Goal: Task Accomplishment & Management: Complete application form

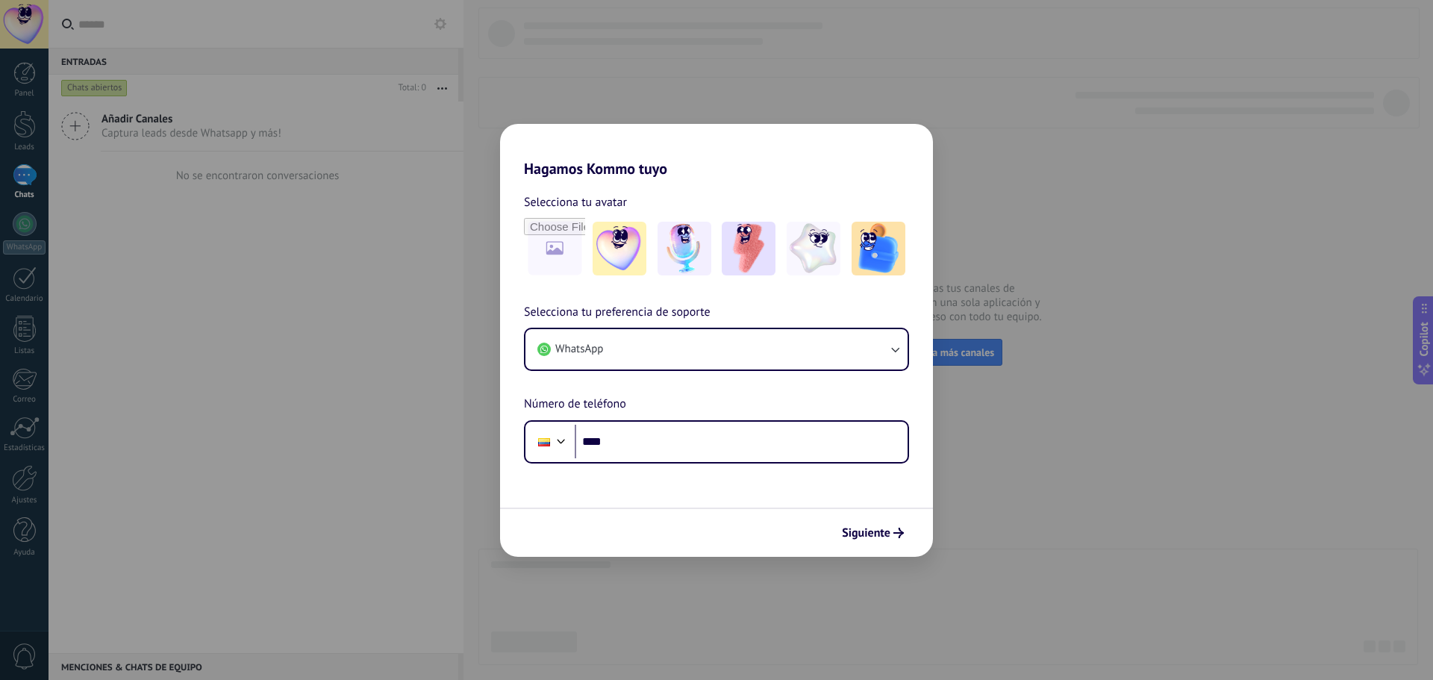
click at [693, 72] on div "Hagamos Kommo tuyo Selecciona tu avatar Selecciona tu preferencia de soporte Wh…" at bounding box center [716, 340] width 1433 height 680
click at [694, 340] on button "WhatsApp" at bounding box center [716, 349] width 382 height 40
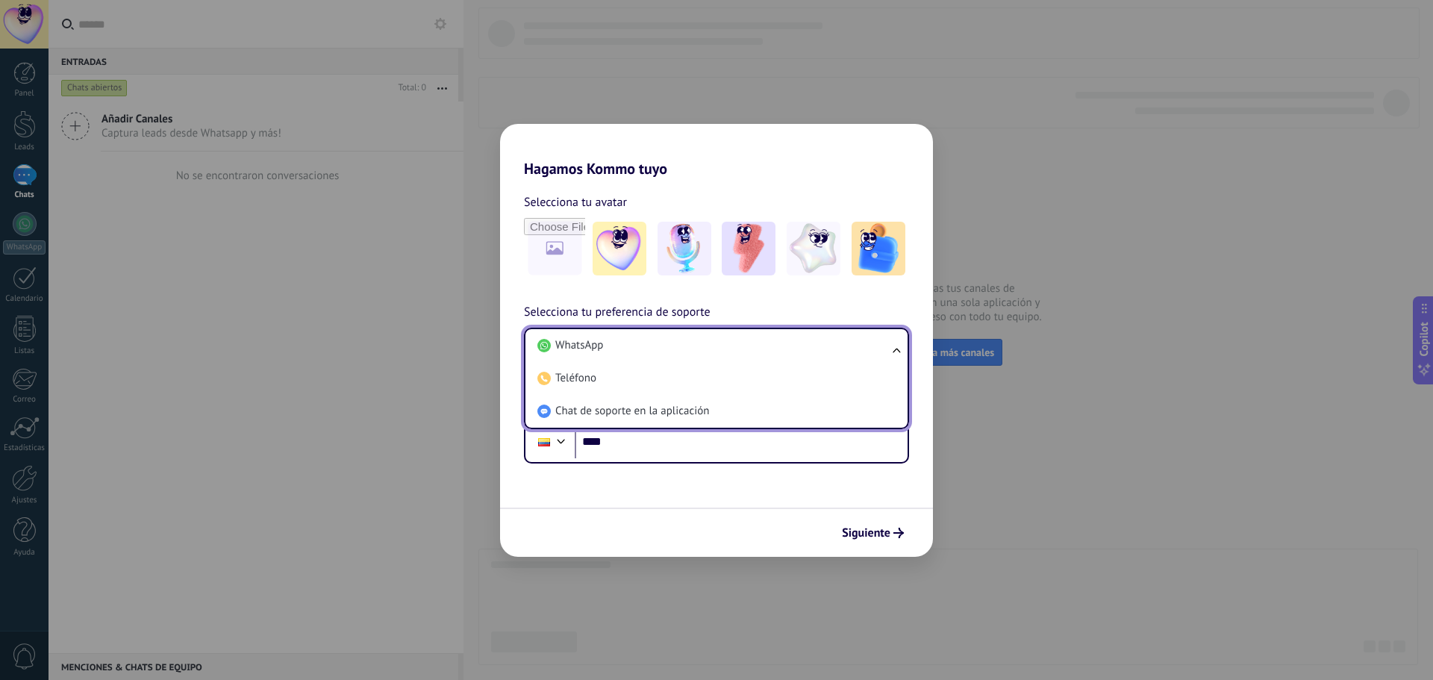
click at [981, 444] on div "Hagamos Kommo tuyo Selecciona tu avatar Selecciona tu preferencia de soporte Wh…" at bounding box center [716, 340] width 1433 height 680
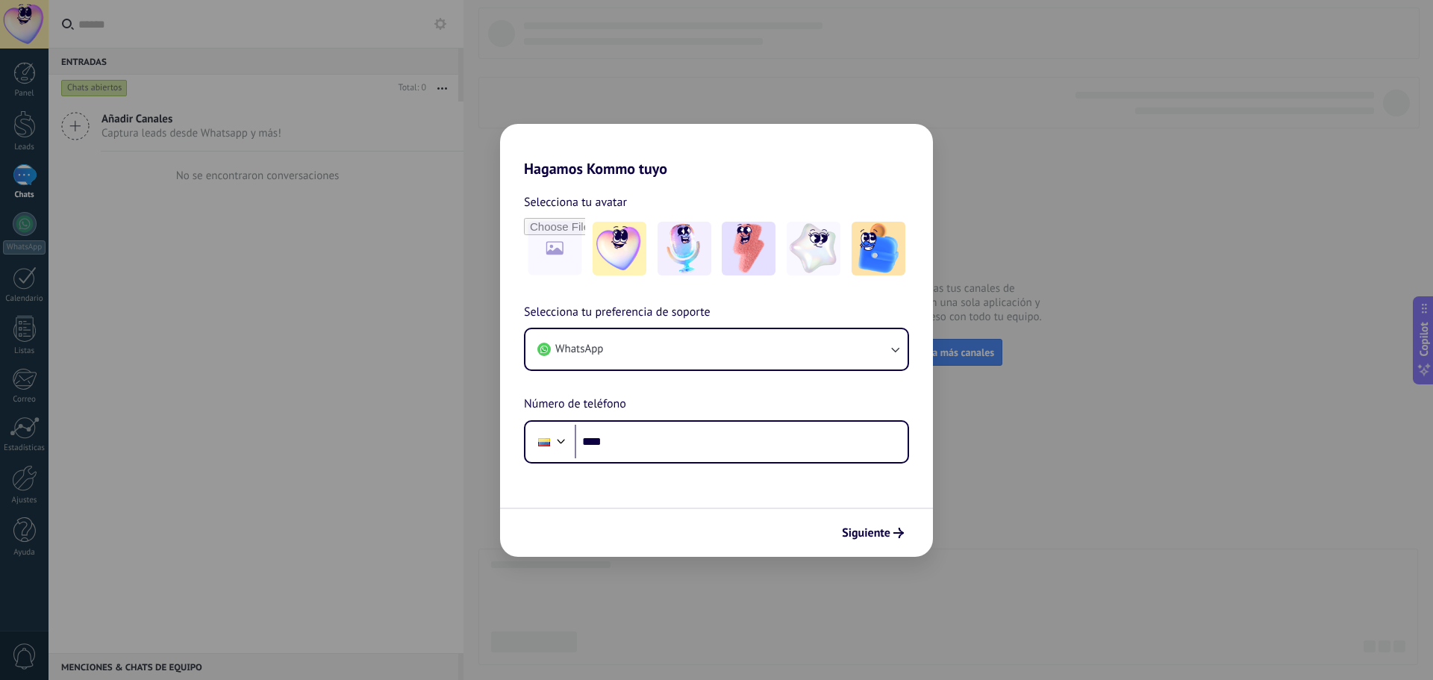
click at [1114, 202] on div "Hagamos Kommo tuyo Selecciona tu avatar Selecciona tu preferencia de soporte Wh…" at bounding box center [716, 340] width 1433 height 680
click at [673, 455] on input "****" at bounding box center [741, 442] width 333 height 34
click at [260, 369] on div "Hagamos Kommo tuyo Selecciona tu avatar Selecciona tu preferencia de soporte Wh…" at bounding box center [716, 340] width 1433 height 680
click at [295, 305] on div "Hagamos Kommo tuyo Selecciona tu avatar Selecciona tu preferencia de soporte Wh…" at bounding box center [716, 340] width 1433 height 680
click at [23, 26] on div "Hagamos Kommo tuyo Selecciona tu avatar Selecciona tu preferencia de soporte Wh…" at bounding box center [716, 340] width 1433 height 680
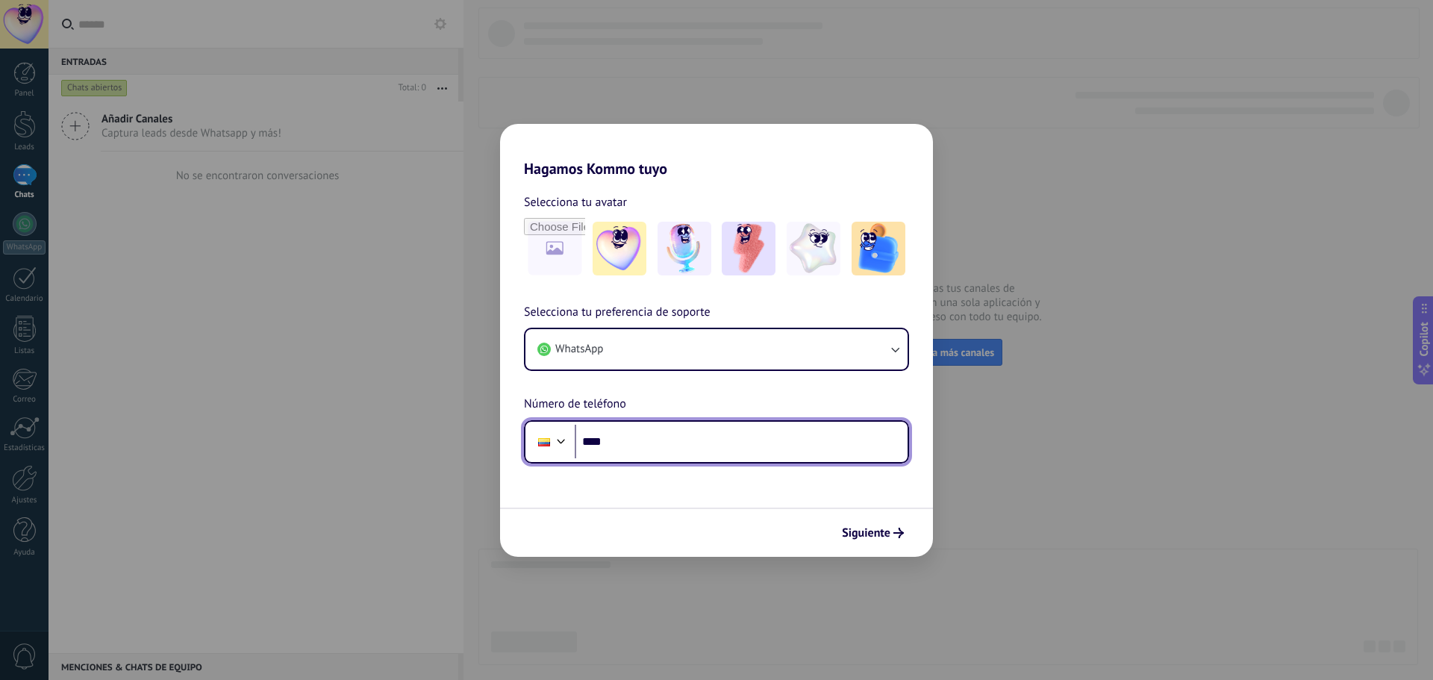
click at [797, 438] on input "****" at bounding box center [741, 442] width 333 height 34
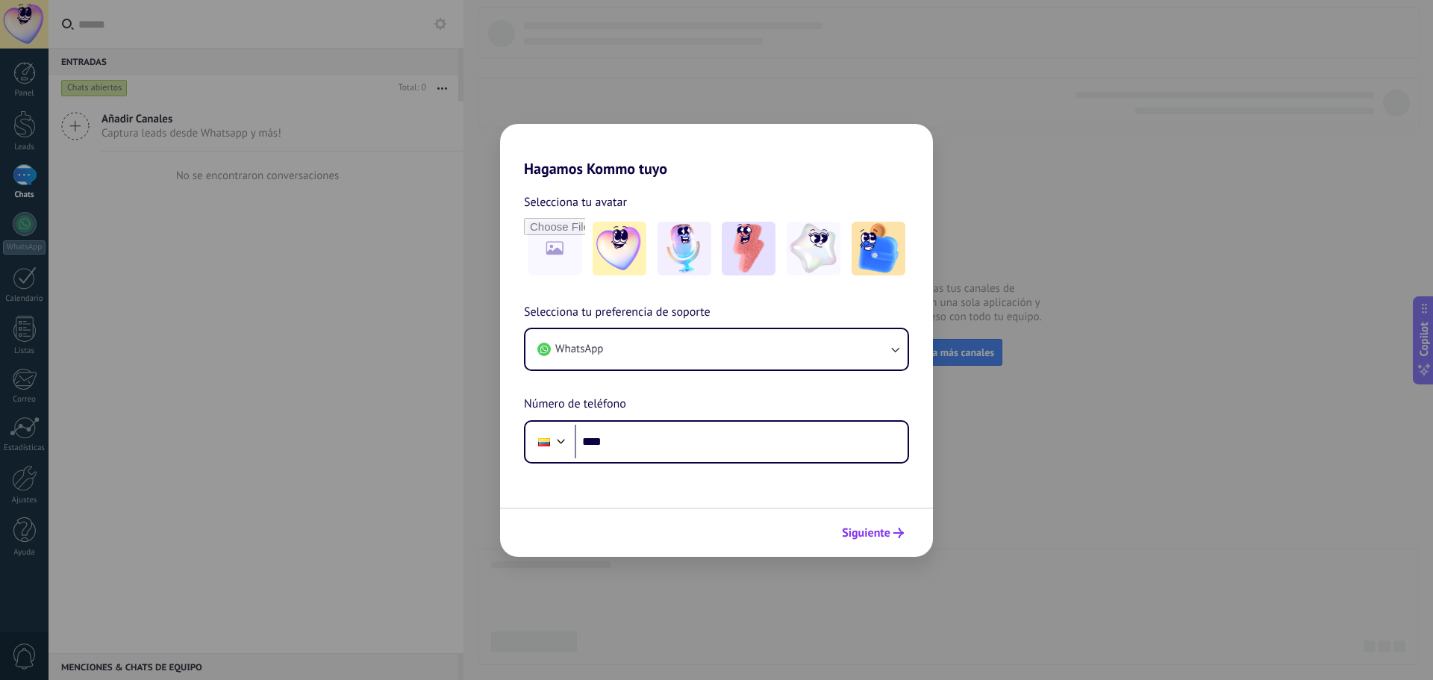
click at [872, 537] on span "Siguiente" at bounding box center [866, 533] width 48 height 10
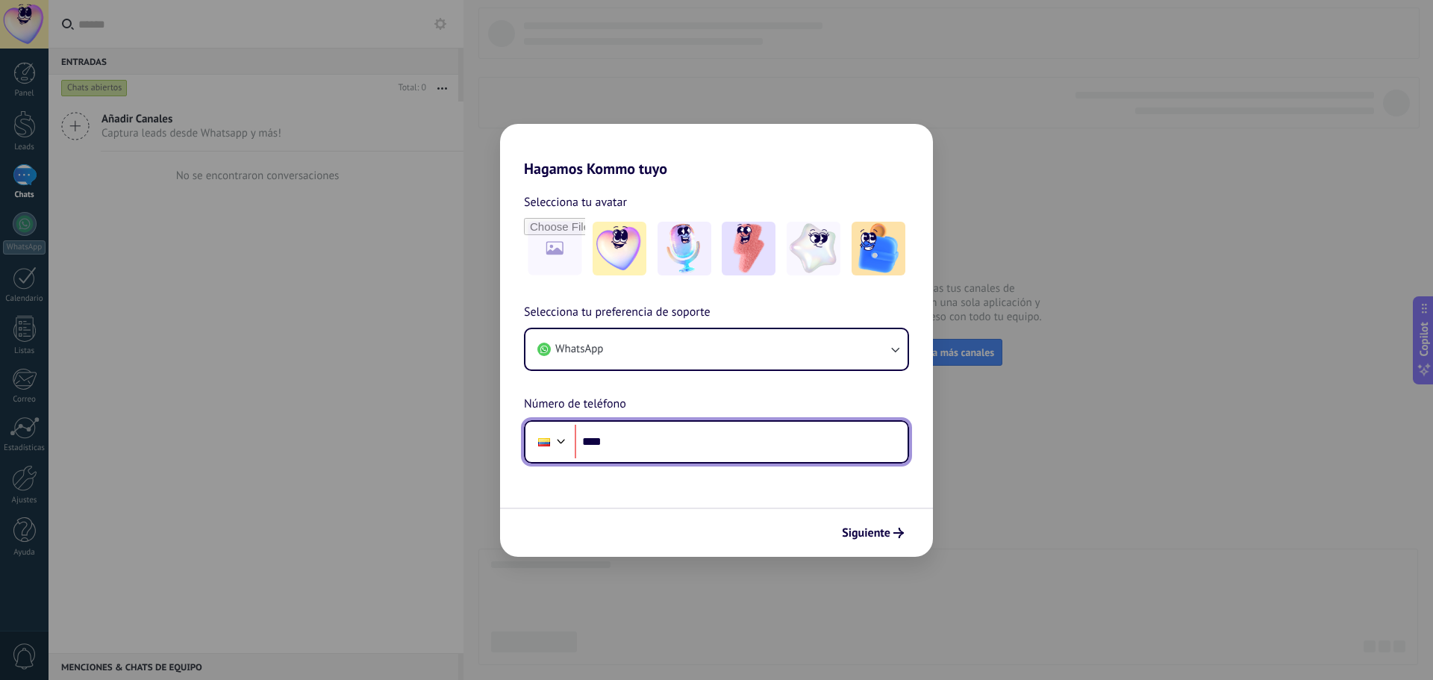
click at [769, 442] on input "****" at bounding box center [741, 442] width 333 height 34
type input "**********"
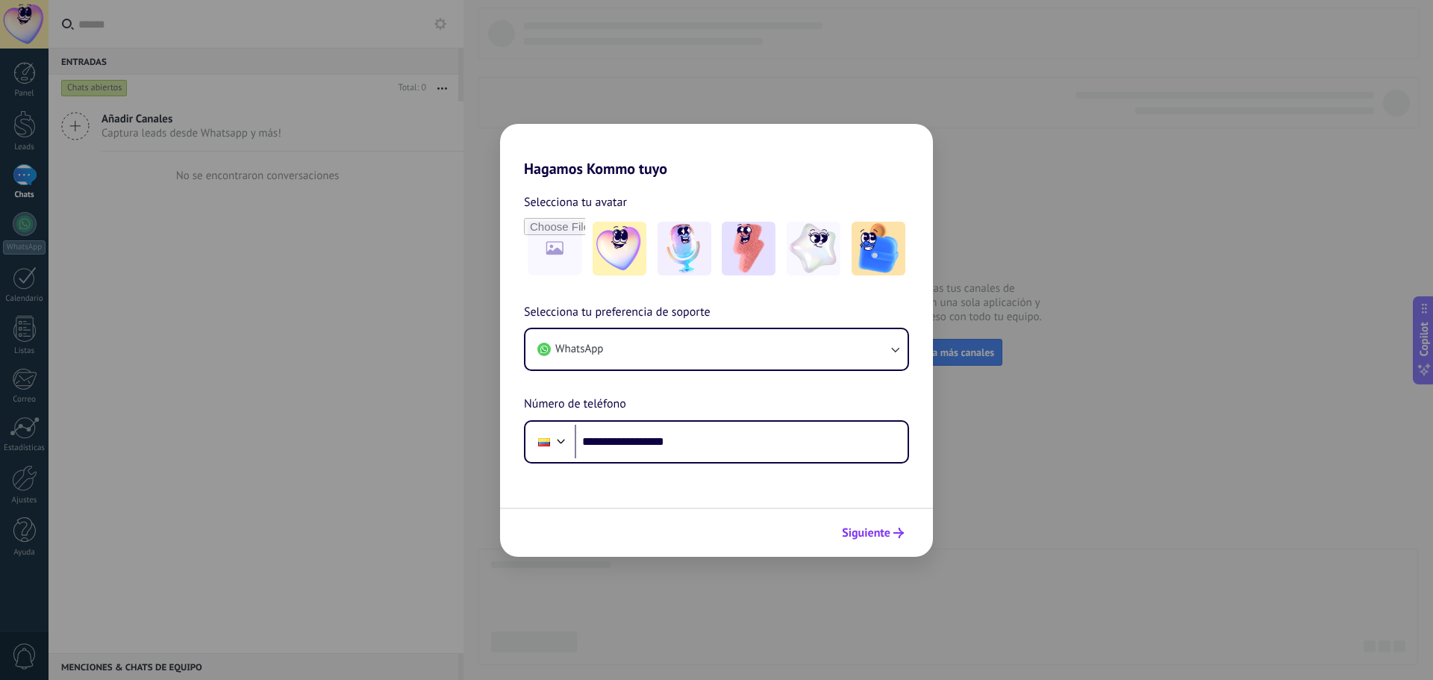
click at [872, 528] on span "Siguiente" at bounding box center [866, 533] width 48 height 10
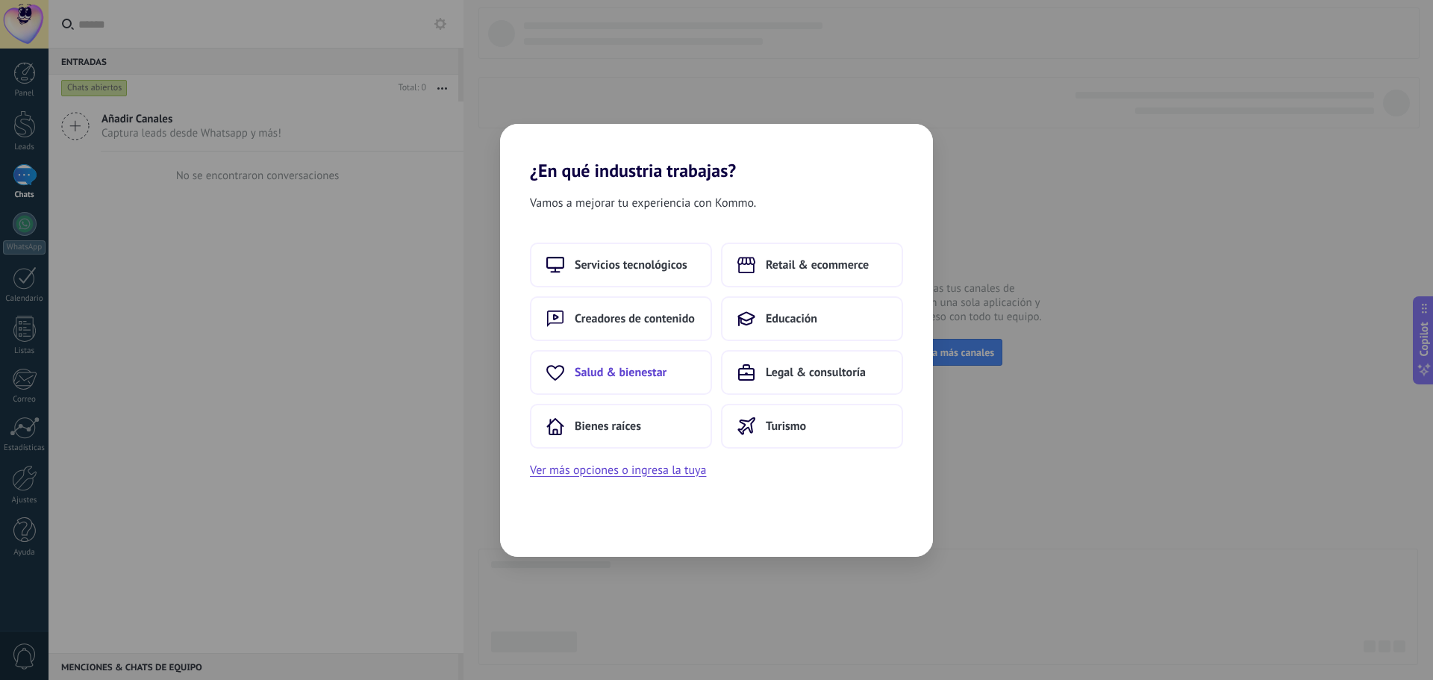
click at [619, 372] on span "Salud & bienestar" at bounding box center [621, 372] width 92 height 15
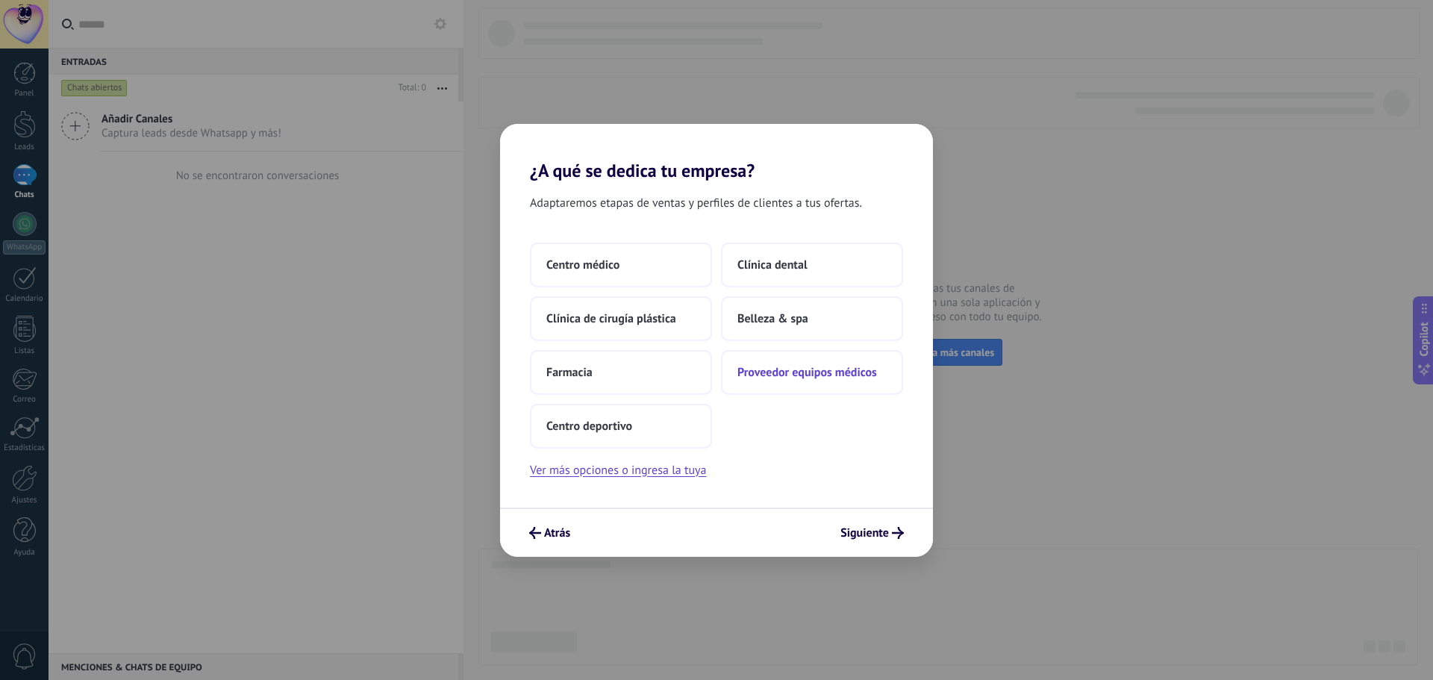
click at [836, 372] on span "Proveedor equipos médicos" at bounding box center [807, 372] width 140 height 15
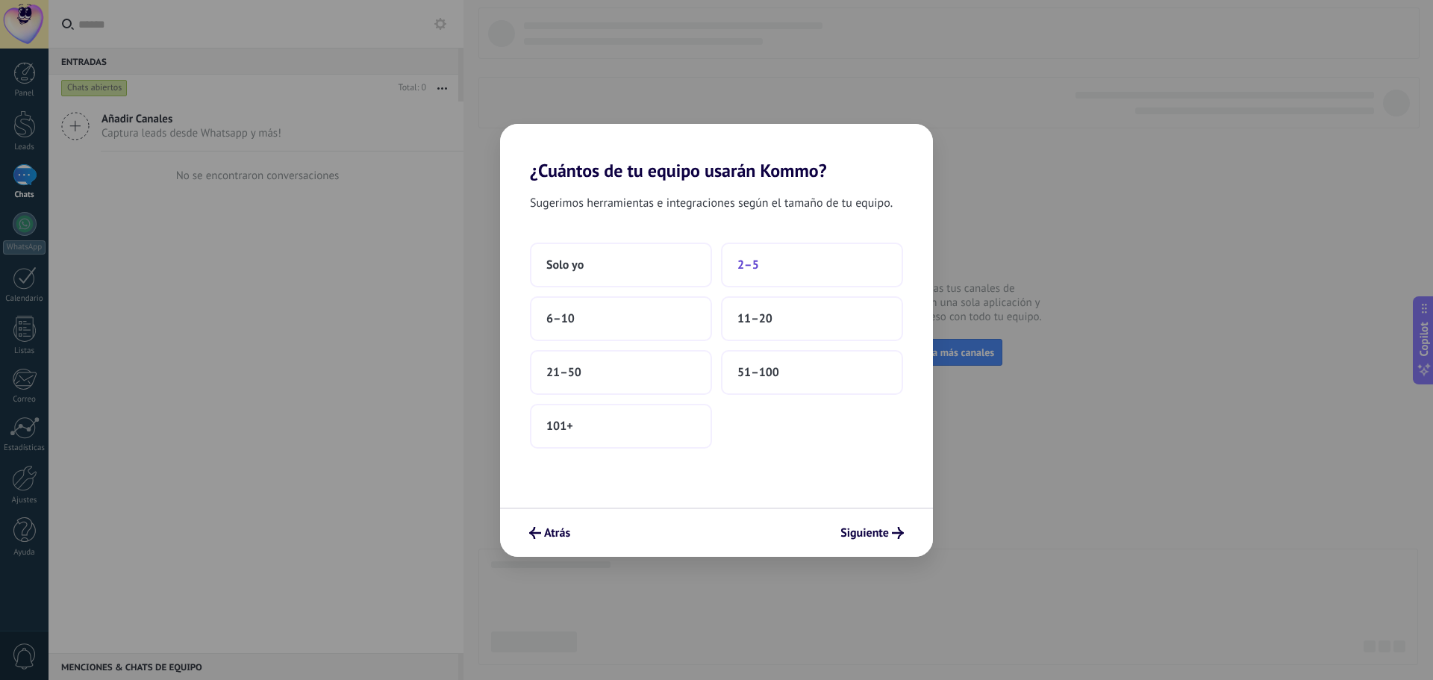
click at [777, 267] on button "2–5" at bounding box center [812, 264] width 182 height 45
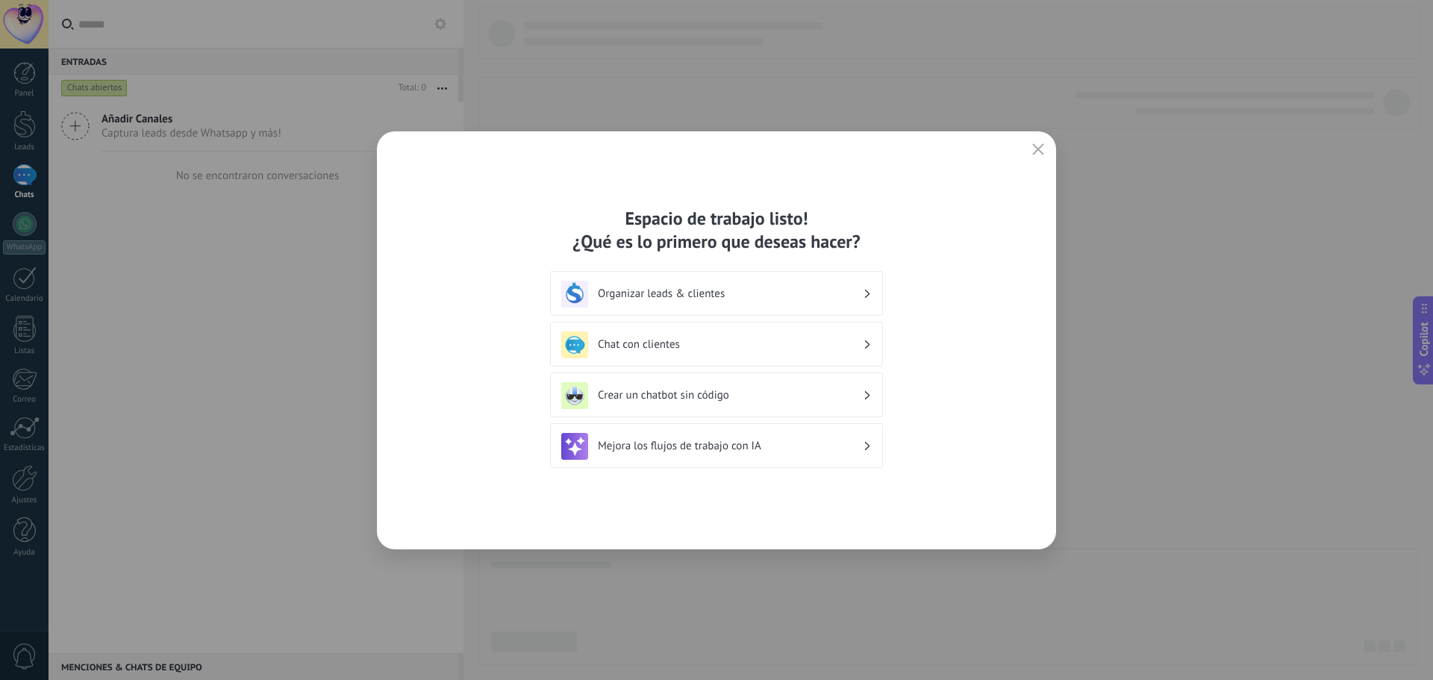
click at [806, 288] on h3 "Organizar leads & clientes" at bounding box center [730, 294] width 265 height 14
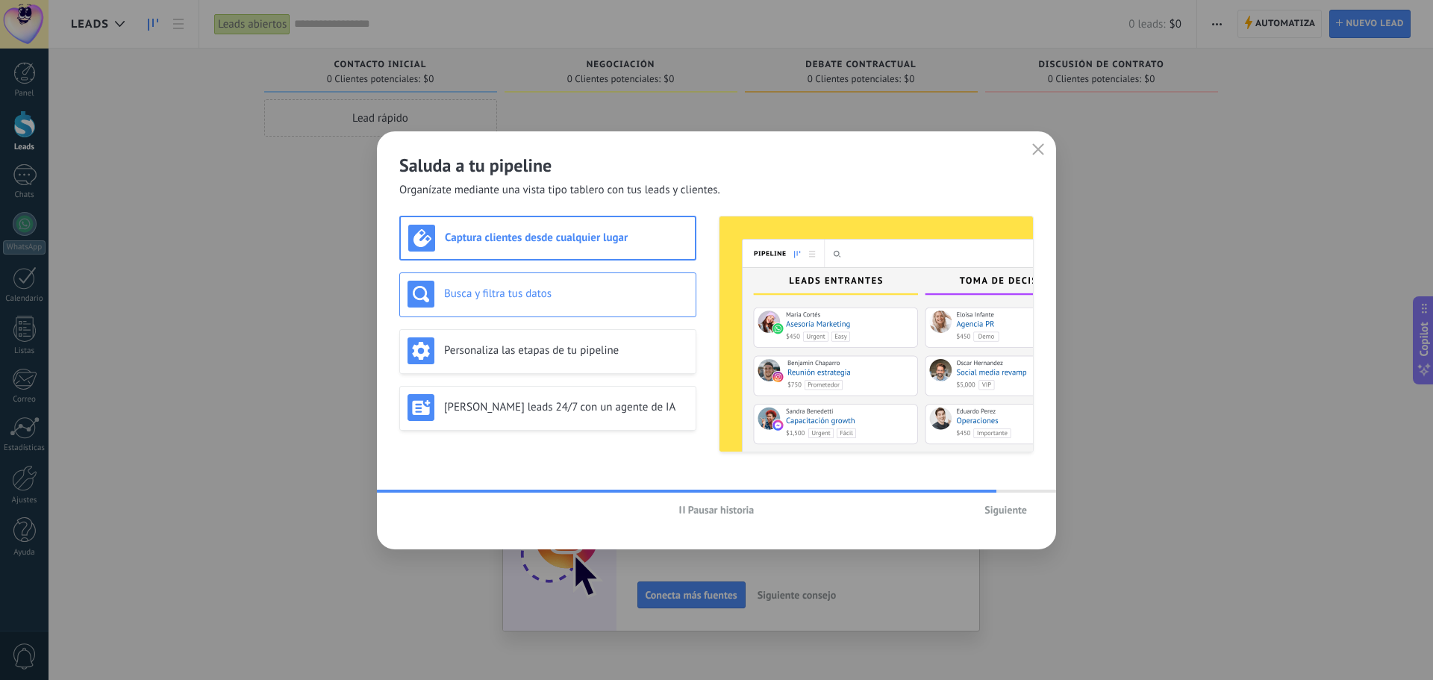
click at [603, 281] on div "Busca y filtra tus datos" at bounding box center [547, 294] width 281 height 27
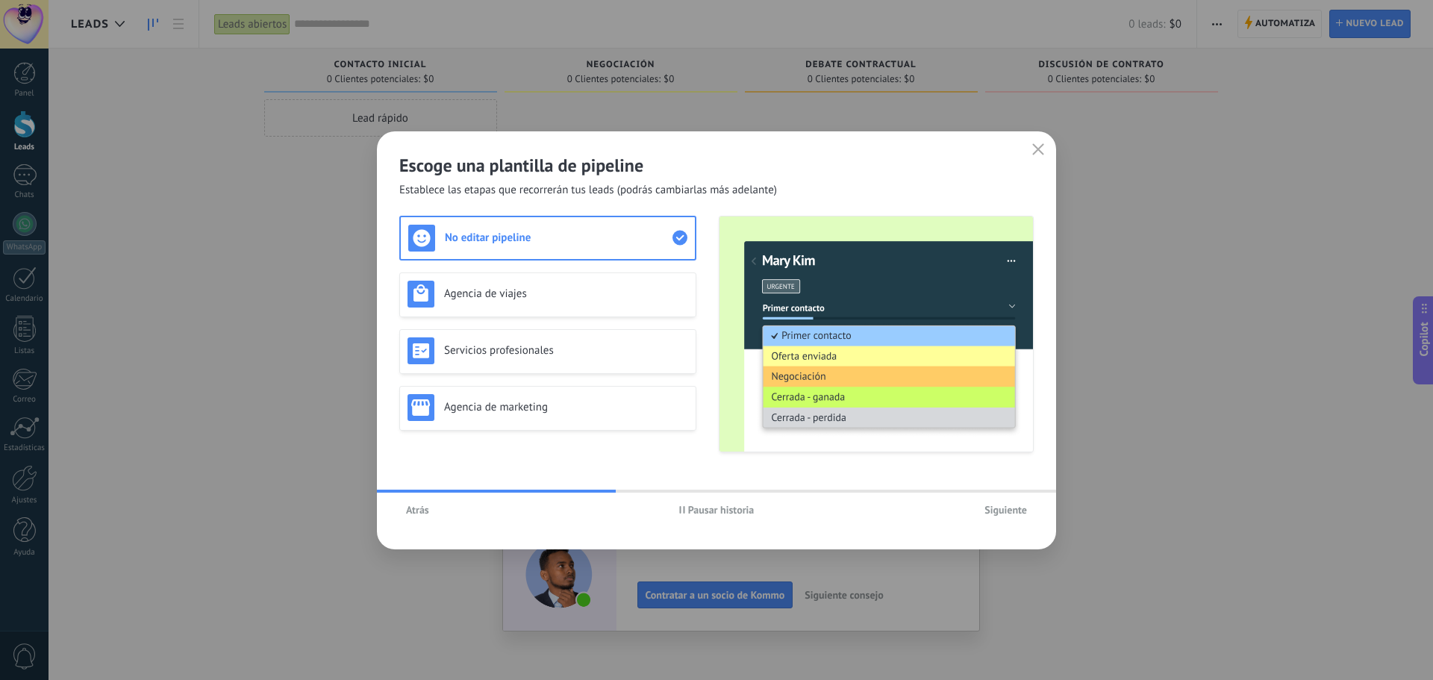
click at [535, 227] on div "No editar pipeline" at bounding box center [547, 238] width 279 height 27
click at [1011, 508] on span "Siguiente" at bounding box center [1005, 509] width 43 height 10
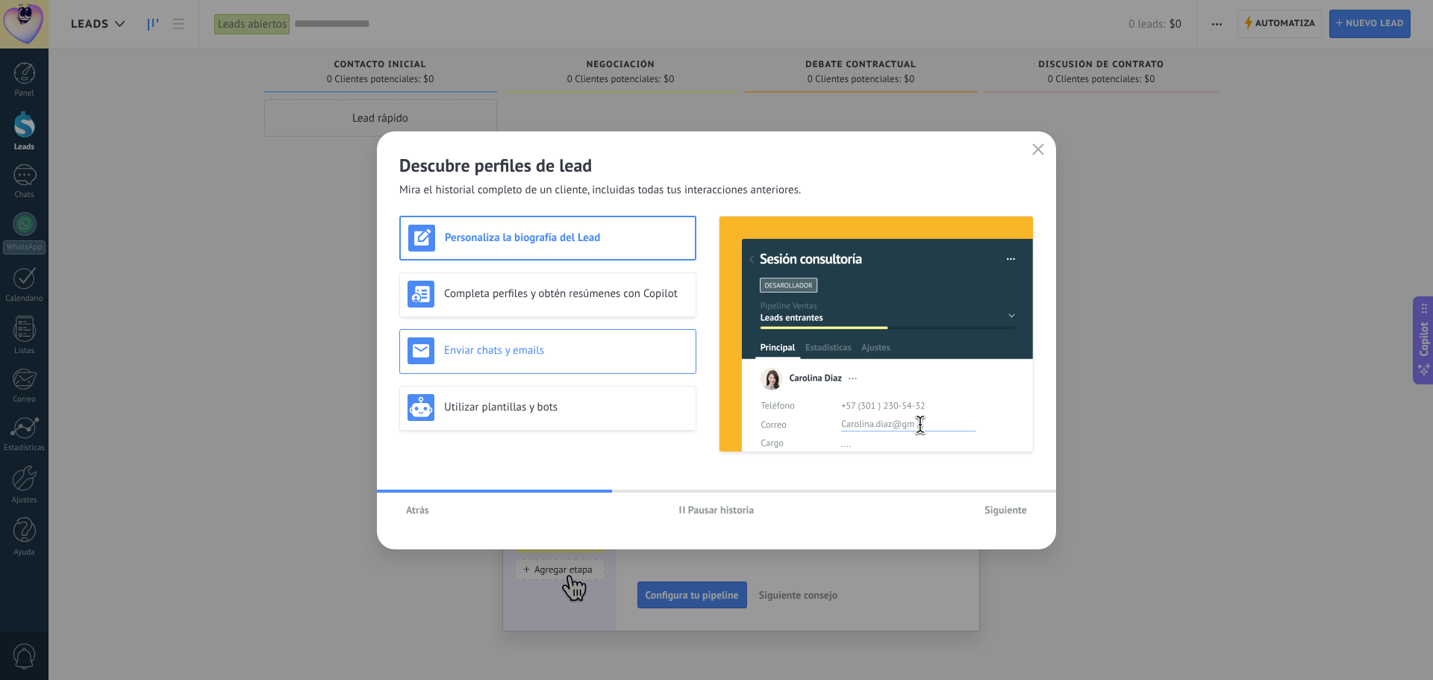
click at [560, 335] on div "Enviar chats y emails" at bounding box center [547, 351] width 297 height 45
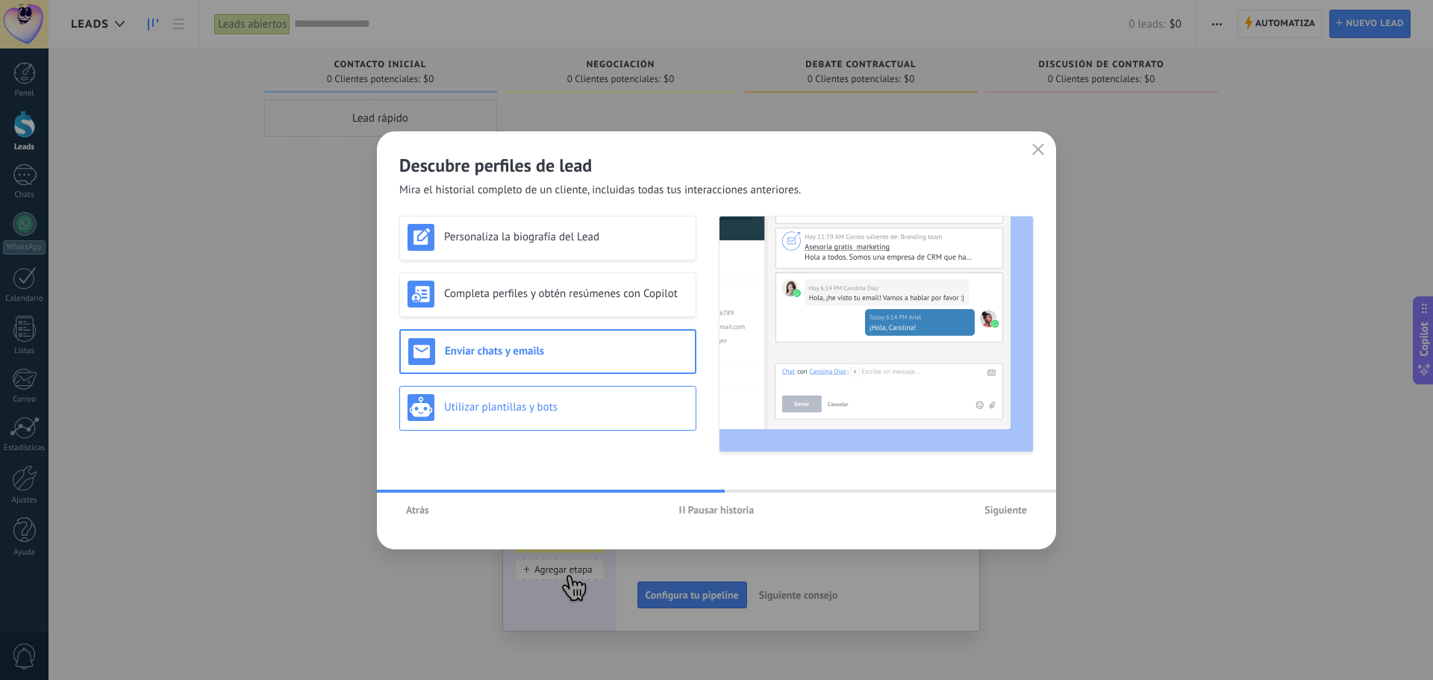
click at [528, 406] on h3 "Utilizar plantillas y bots" at bounding box center [566, 407] width 244 height 14
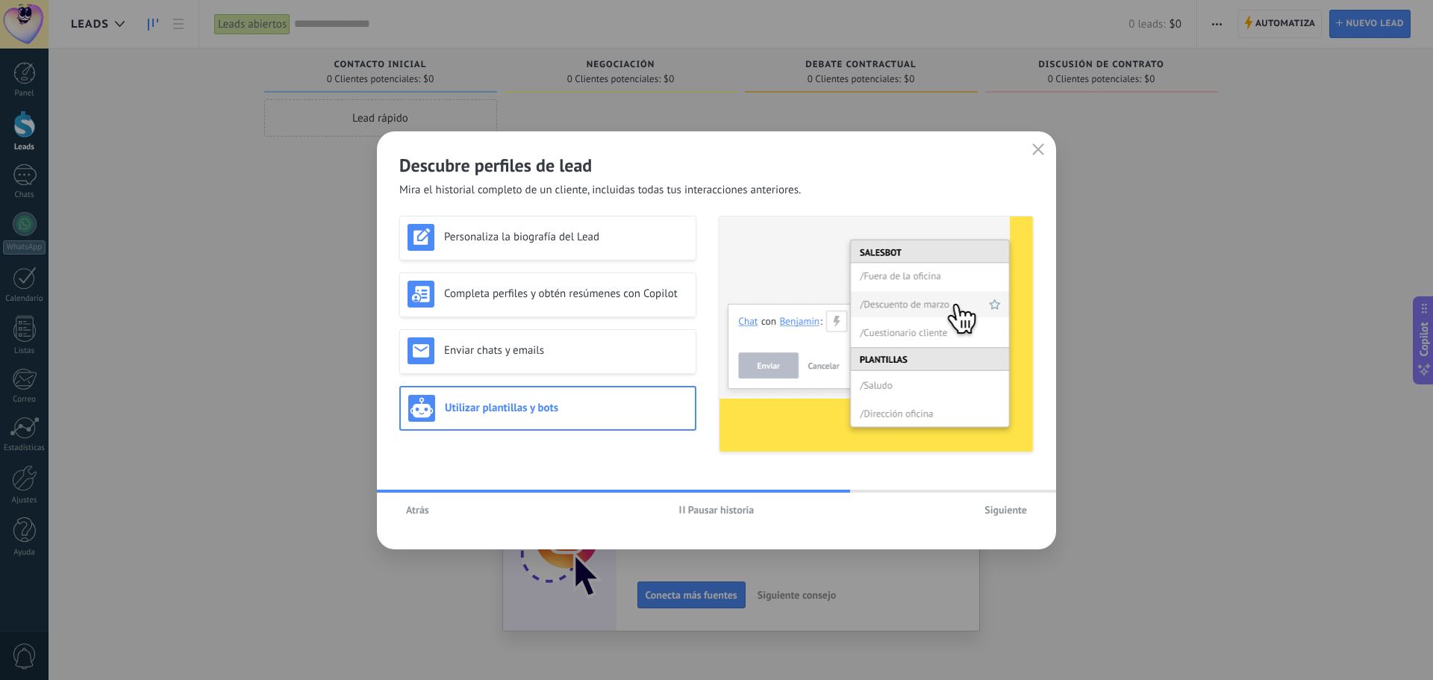
click at [1013, 517] on button "Siguiente" at bounding box center [1005, 509] width 56 height 22
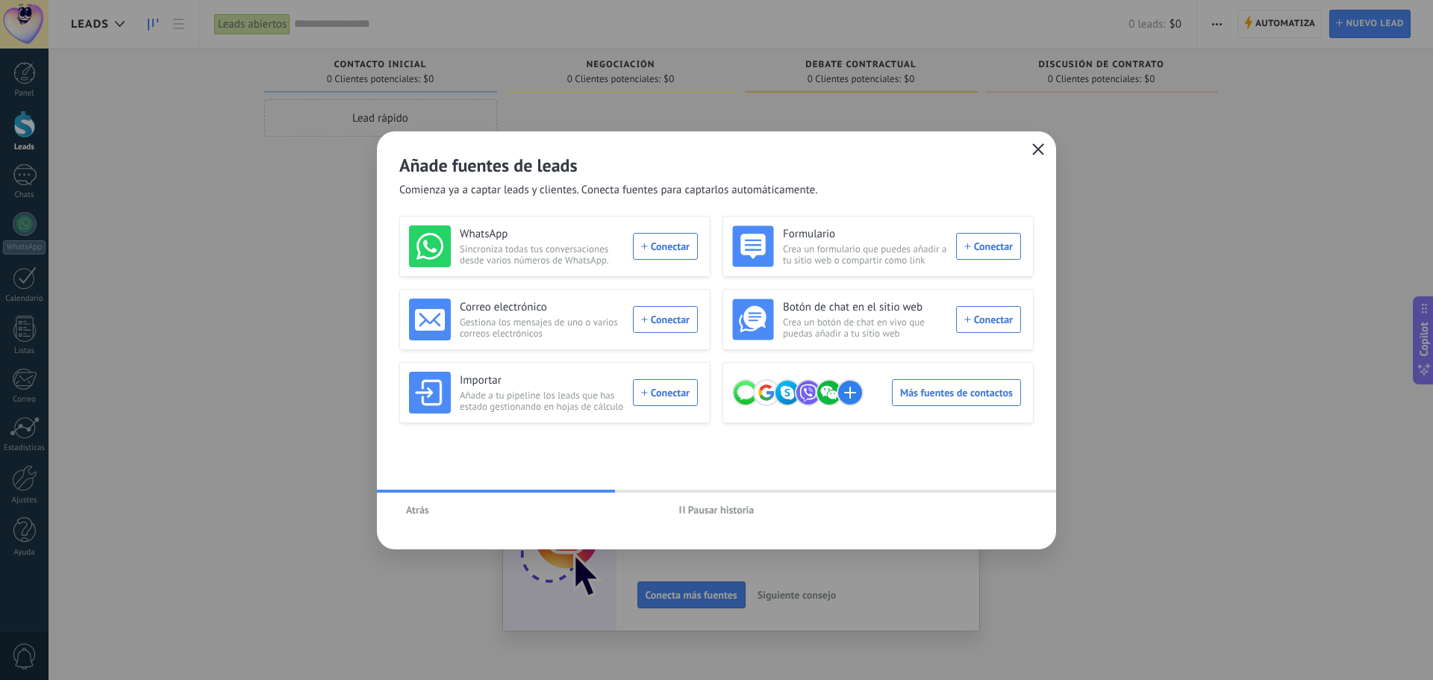
click at [1034, 147] on icon "button" at bounding box center [1038, 149] width 12 height 12
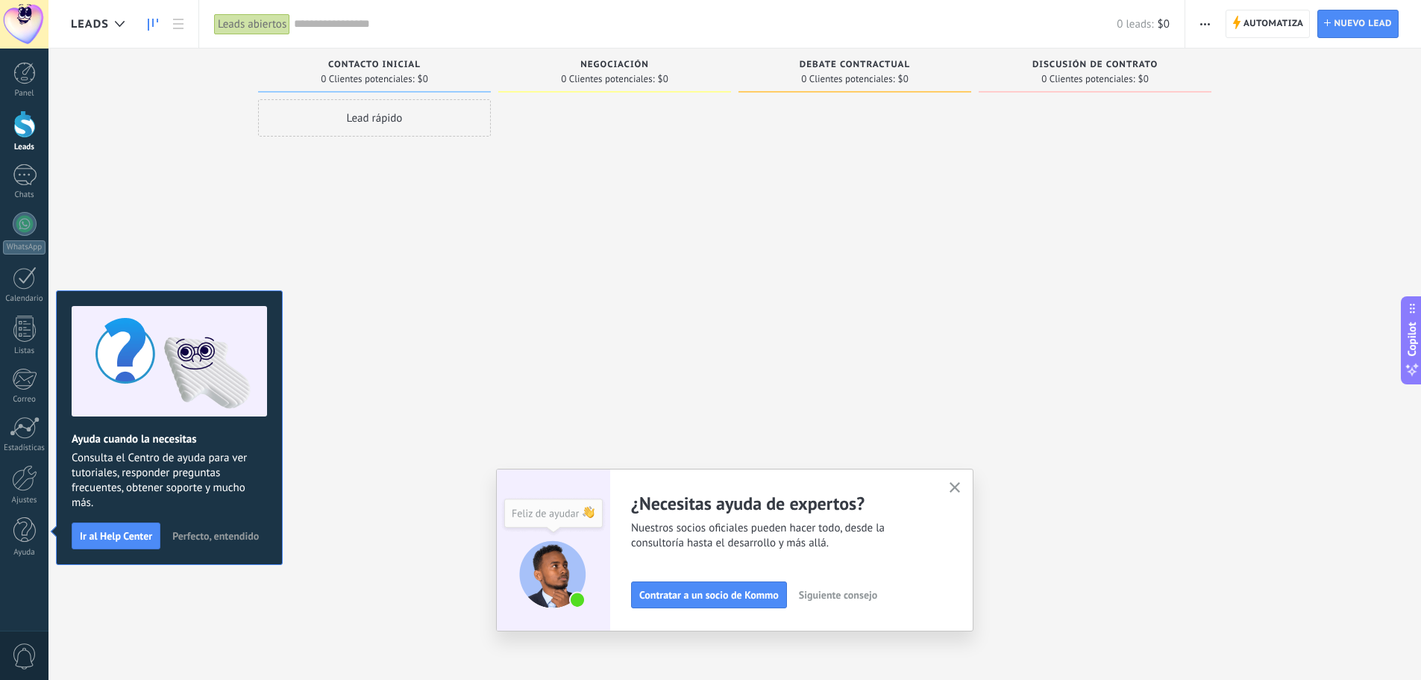
click at [965, 481] on button "button" at bounding box center [955, 488] width 19 height 20
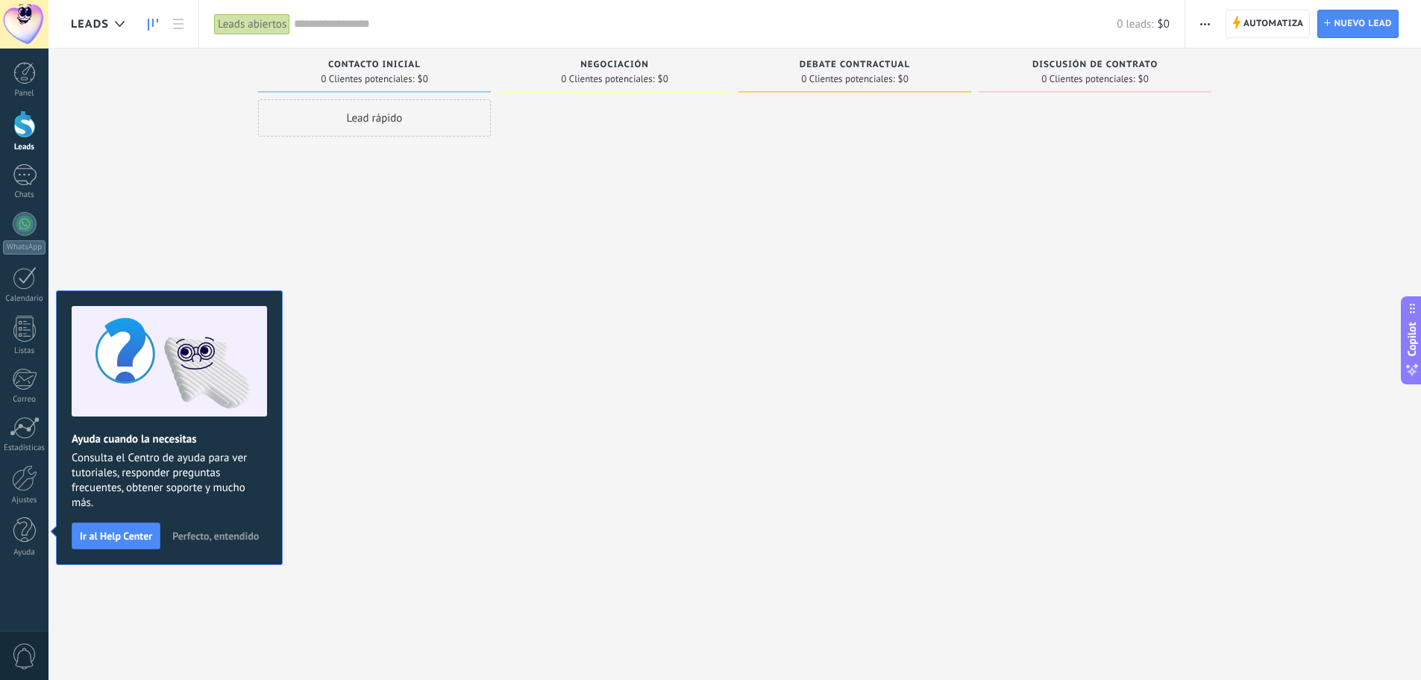
click at [192, 183] on div "Leads Entrantes Solicitudes: [PHONE_NUMBER] Contacto inicial 0 Clientes potenci…" at bounding box center [746, 316] width 1350 height 536
click at [10, 16] on div at bounding box center [24, 24] width 48 height 48
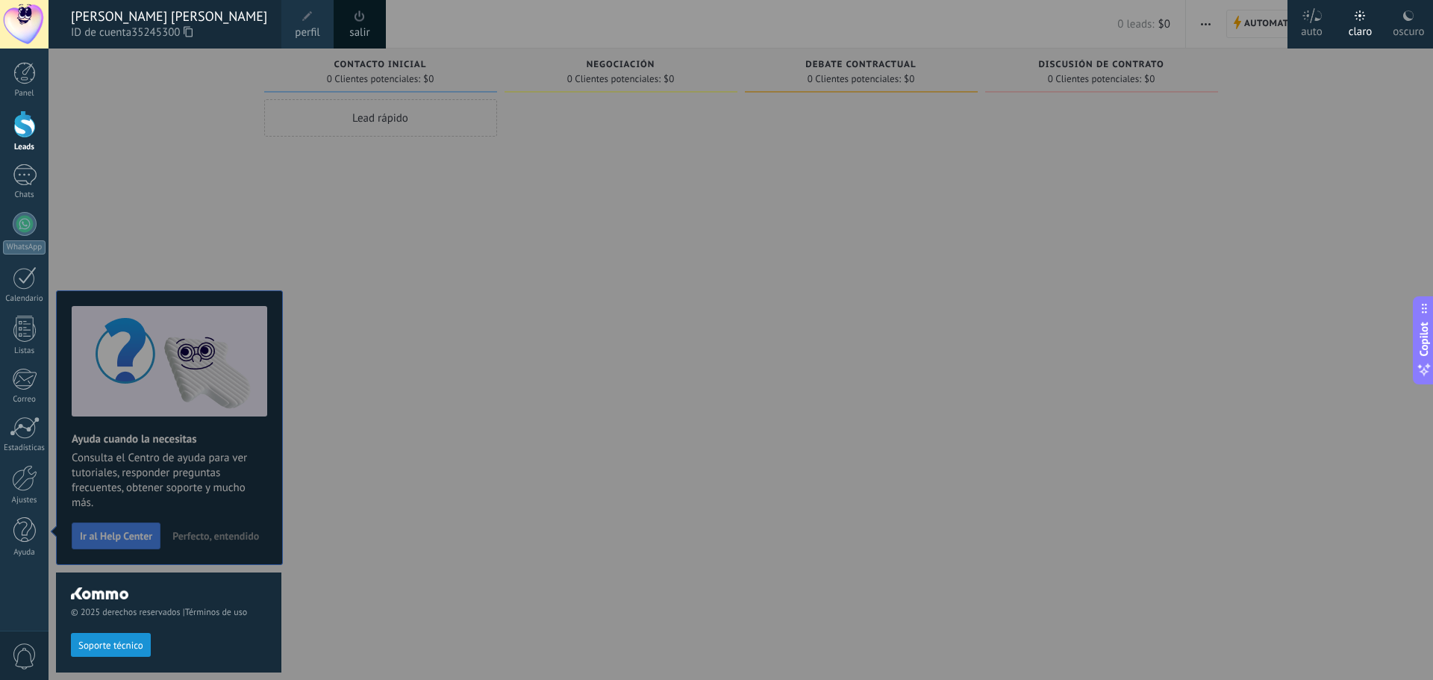
click at [529, 241] on div at bounding box center [764, 340] width 1433 height 680
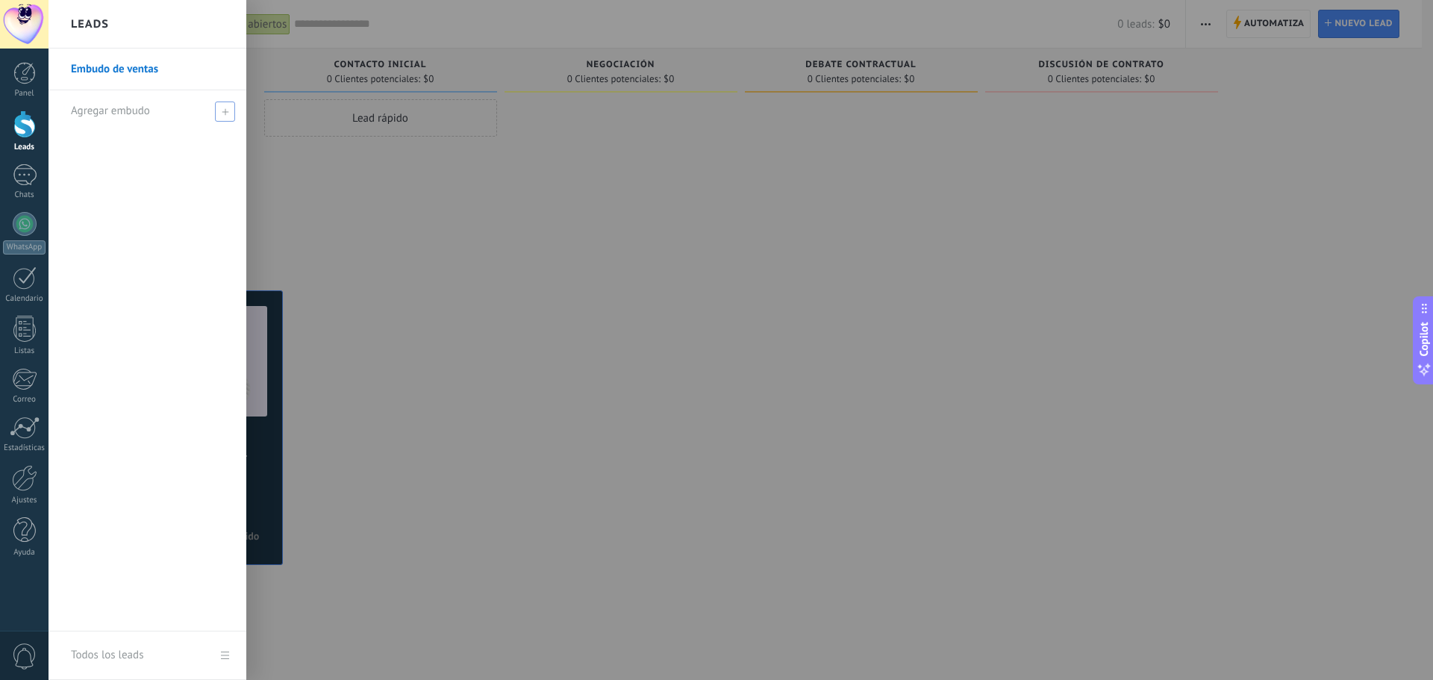
click at [145, 115] on span "Agregar embudo" at bounding box center [110, 111] width 79 height 14
type input "******"
click at [366, 223] on div at bounding box center [764, 340] width 1433 height 680
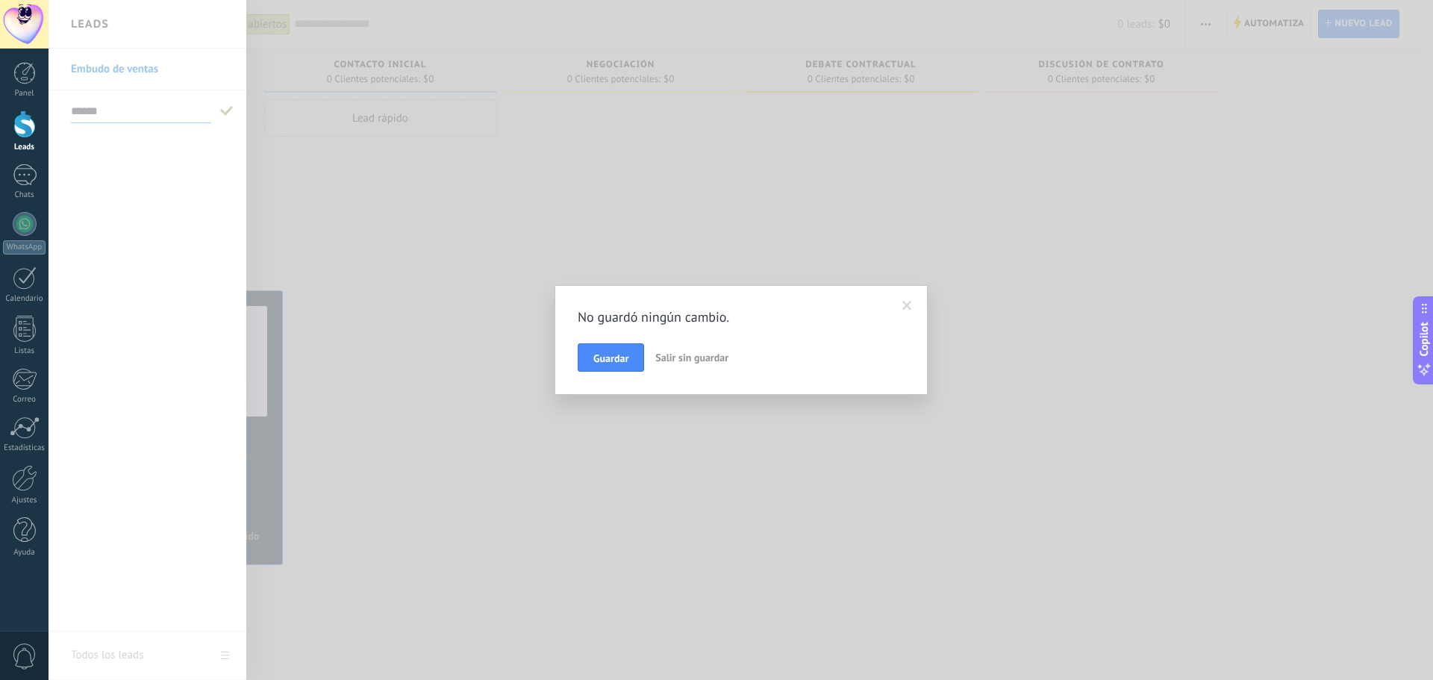
click at [342, 220] on div "No guardó ningún cambio. Guardar Salir sin guardar" at bounding box center [740, 340] width 1384 height 680
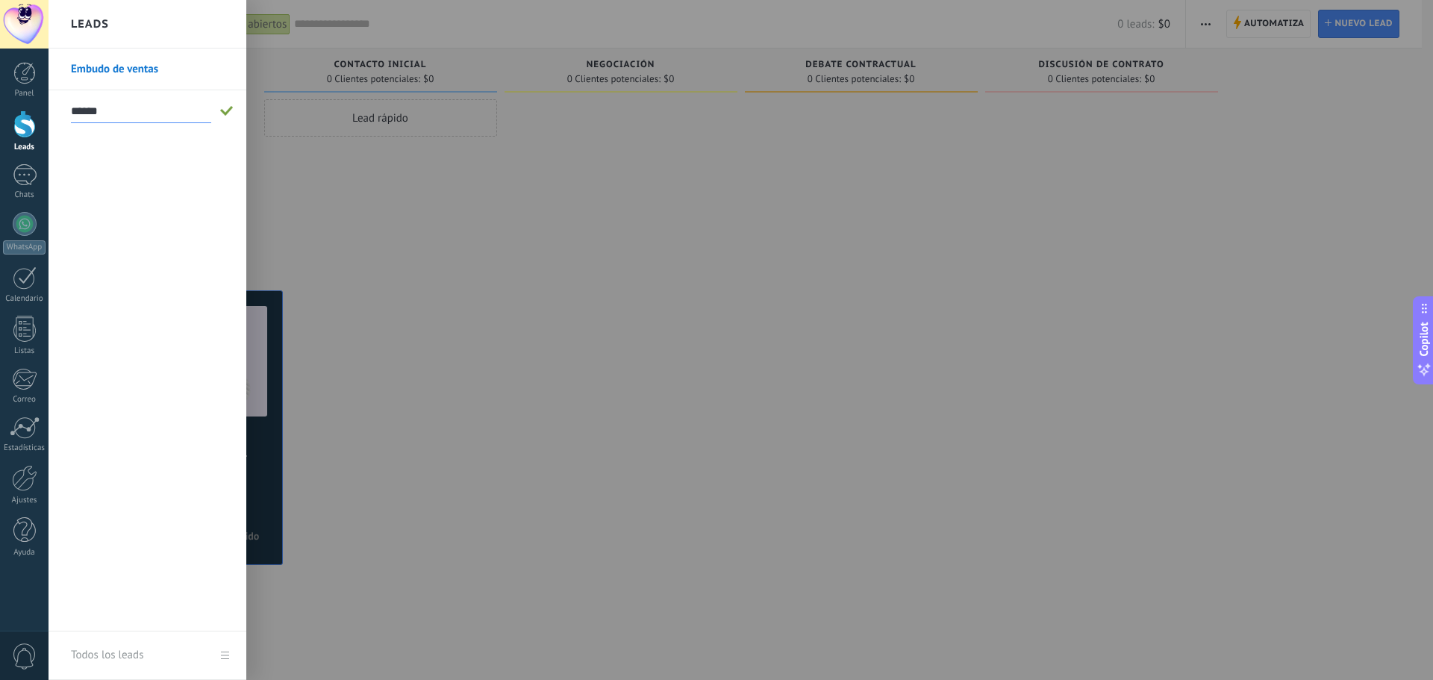
click at [192, 112] on input "******" at bounding box center [141, 111] width 140 height 24
click at [144, 113] on input "text" at bounding box center [141, 111] width 140 height 24
click at [132, 112] on input "text" at bounding box center [141, 111] width 140 height 24
click at [123, 113] on input "text" at bounding box center [141, 111] width 140 height 24
type input "******"
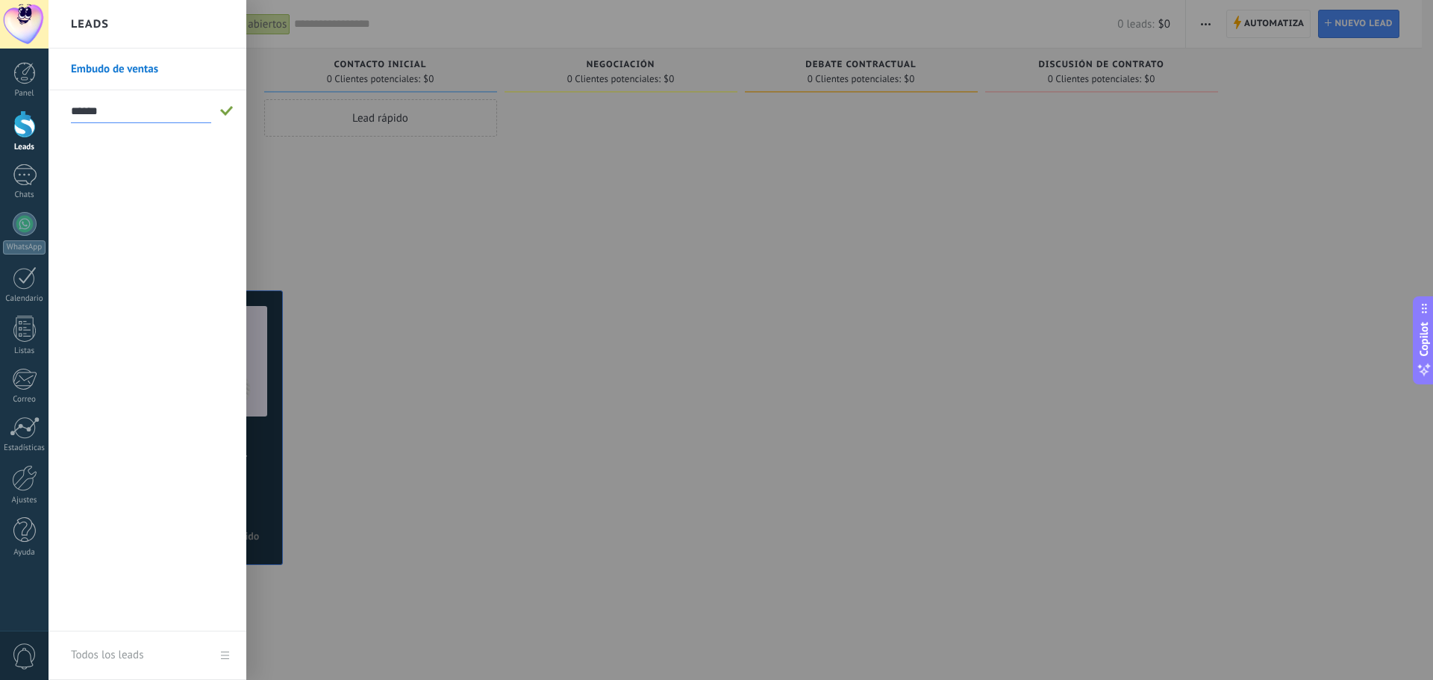
click at [223, 106] on span at bounding box center [226, 111] width 13 height 10
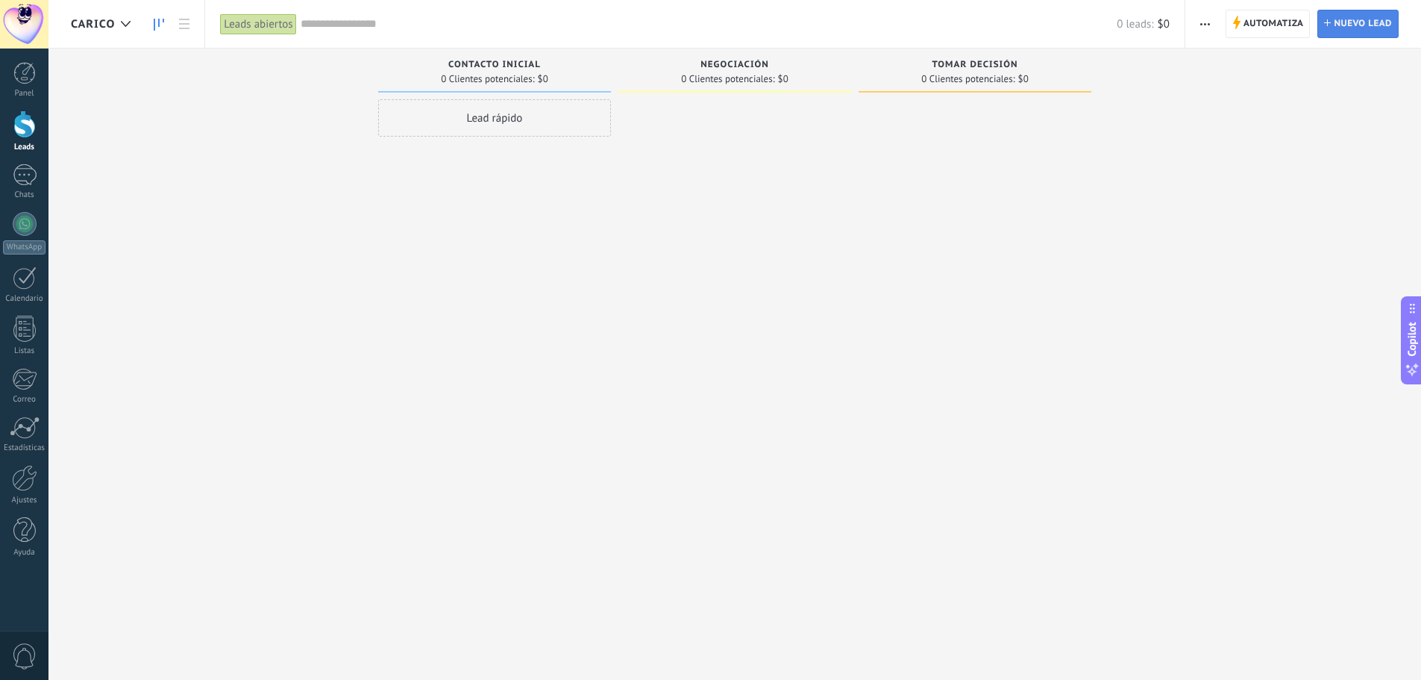
click at [1356, 26] on span "Nuevo lead" at bounding box center [1363, 23] width 58 height 27
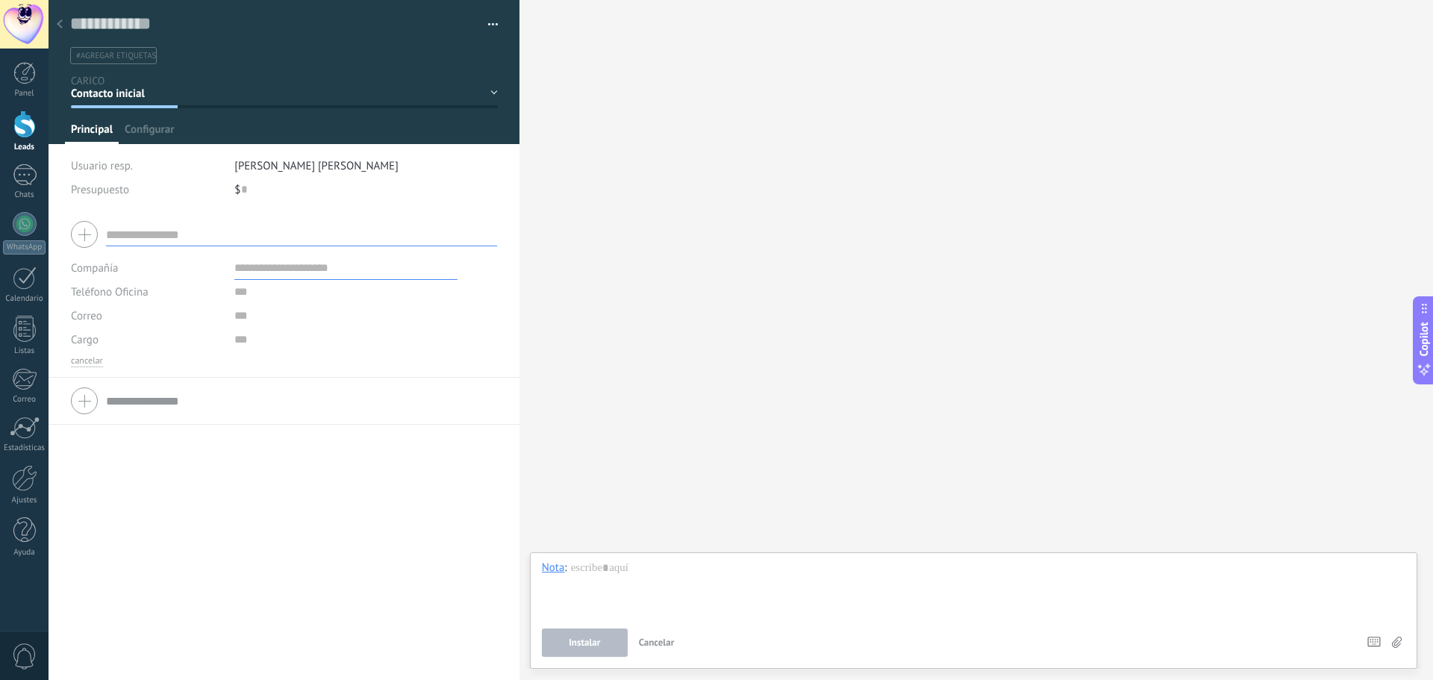
click at [0, 0] on div "Contacto inicial Negociación Tomar decisión Logrado con éxito Ventas Perdidos" at bounding box center [0, 0] width 0 height 0
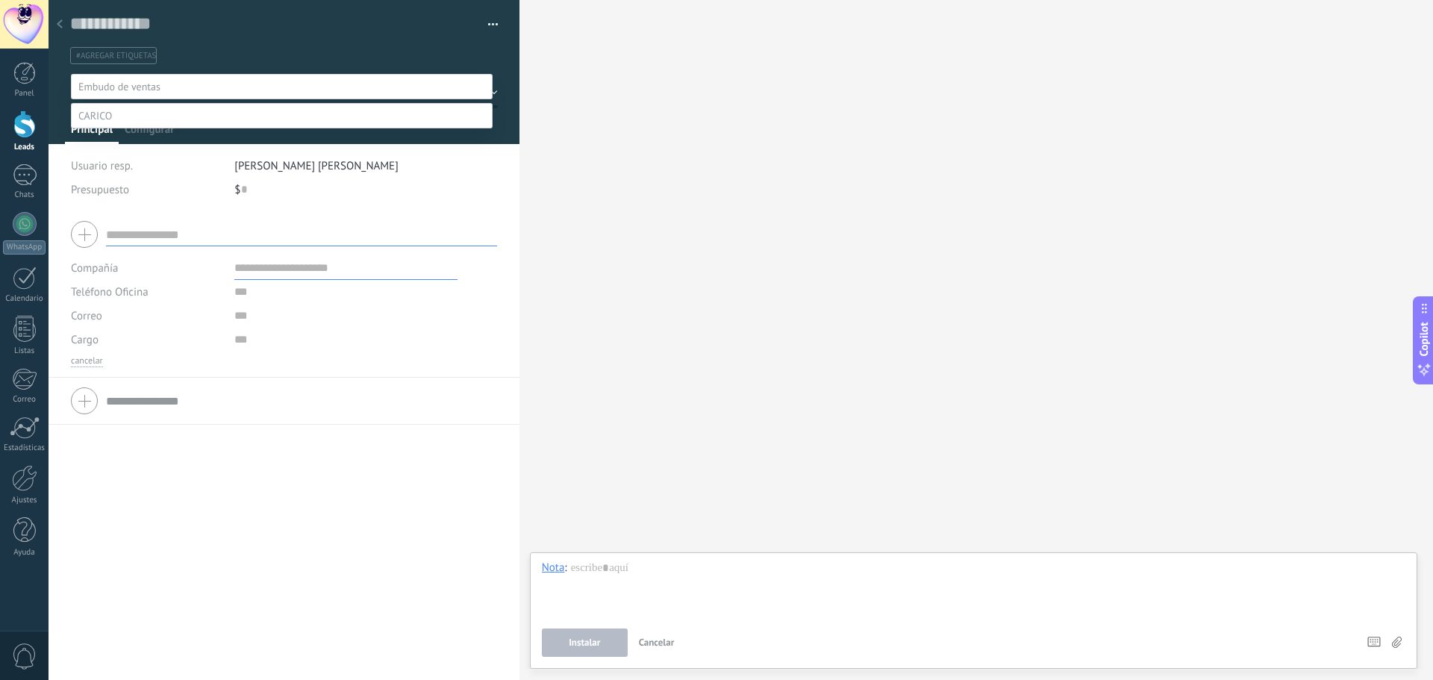
scroll to position [29, 0]
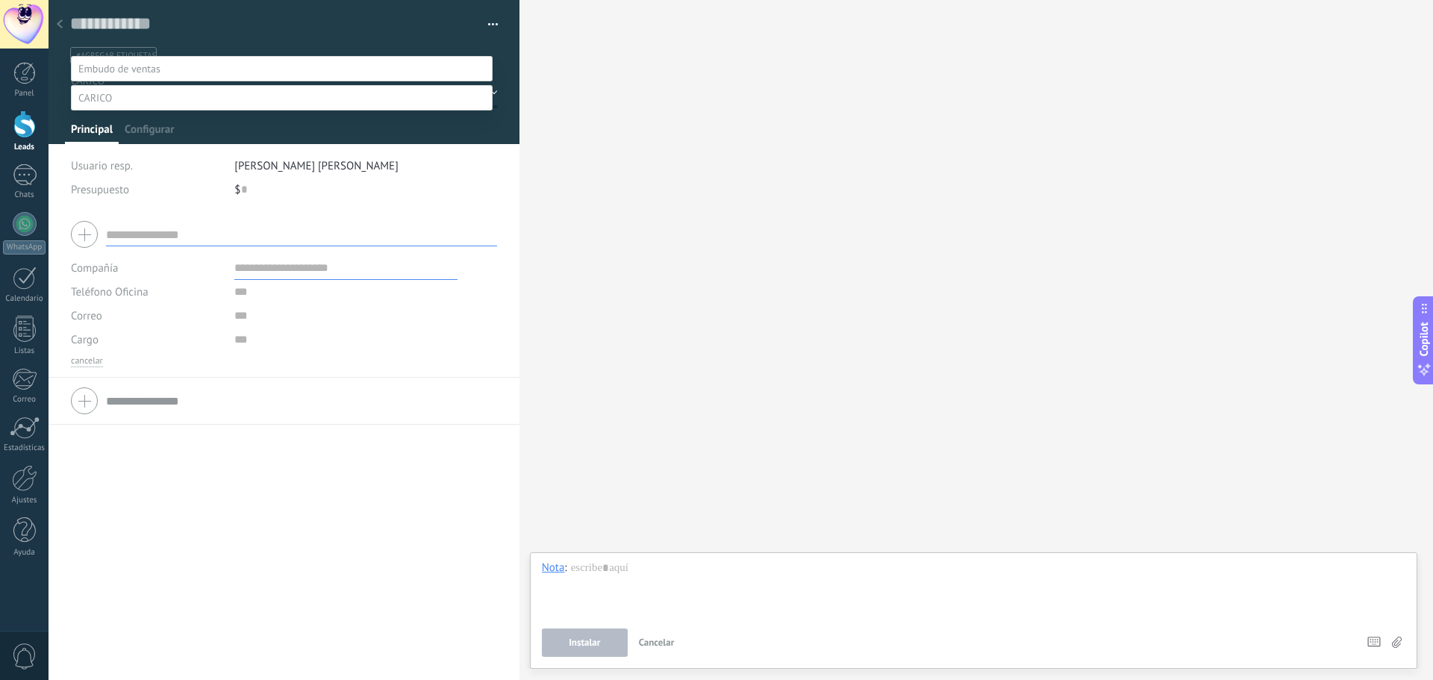
click at [585, 194] on div at bounding box center [740, 322] width 1384 height 680
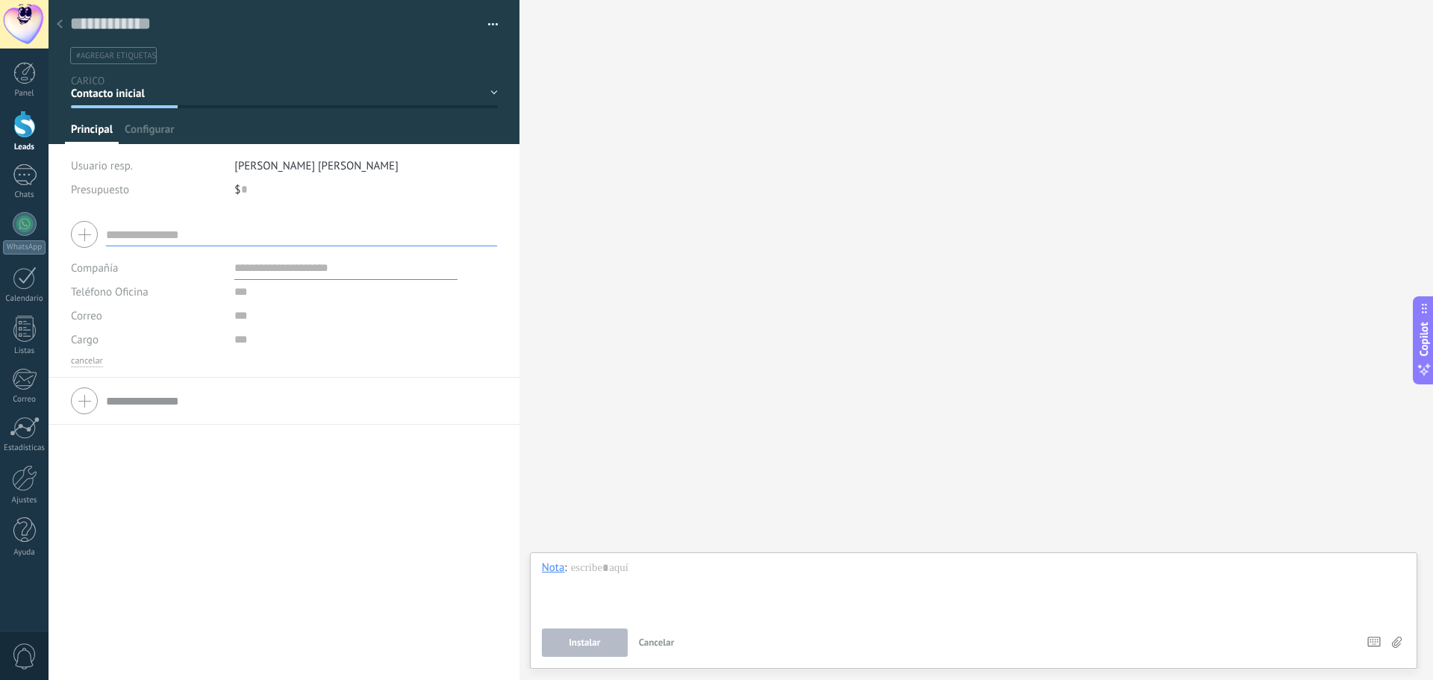
click at [531, 175] on div "Buscar Carga más Participantes: 0 Agregar usuario Bots: 0" at bounding box center [975, 340] width 913 height 680
click at [22, 16] on div at bounding box center [24, 24] width 48 height 48
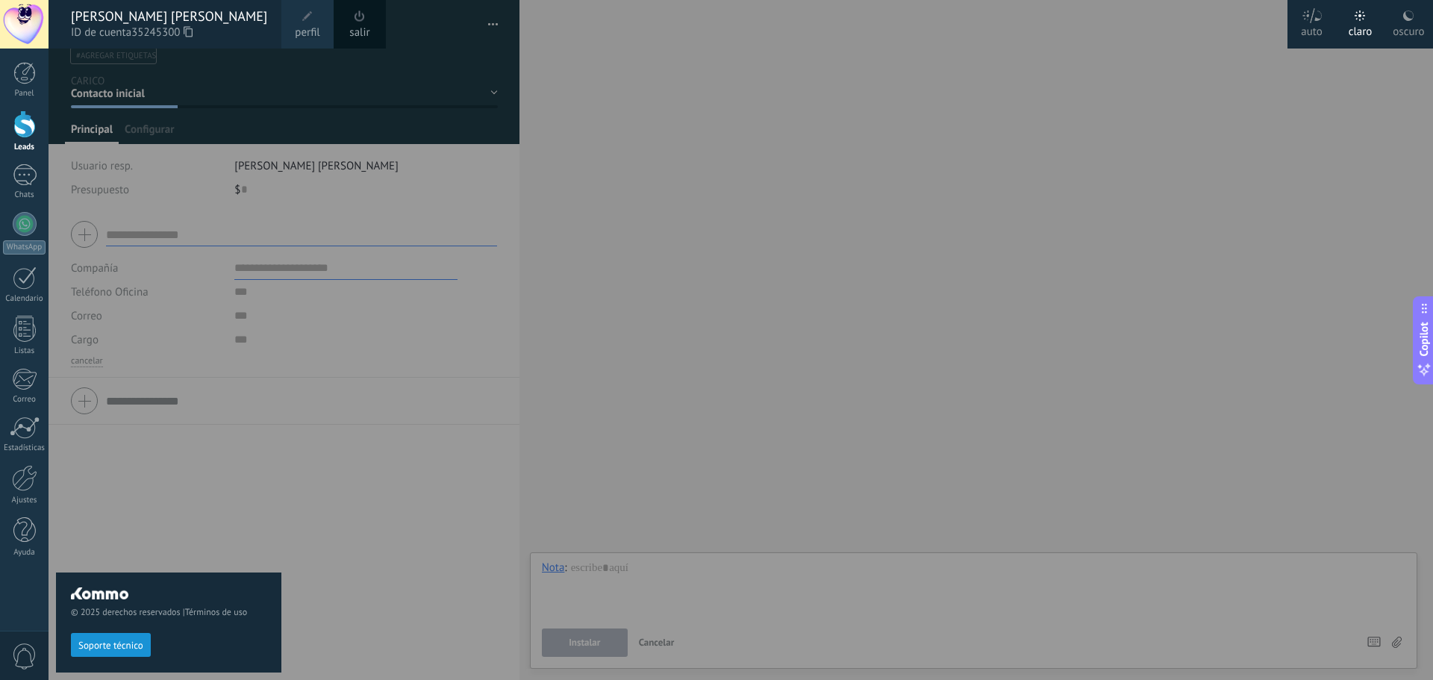
click at [354, 29] on link "salir" at bounding box center [359, 33] width 20 height 16
